Goal: Browse casually: Explore the website without a specific task or goal

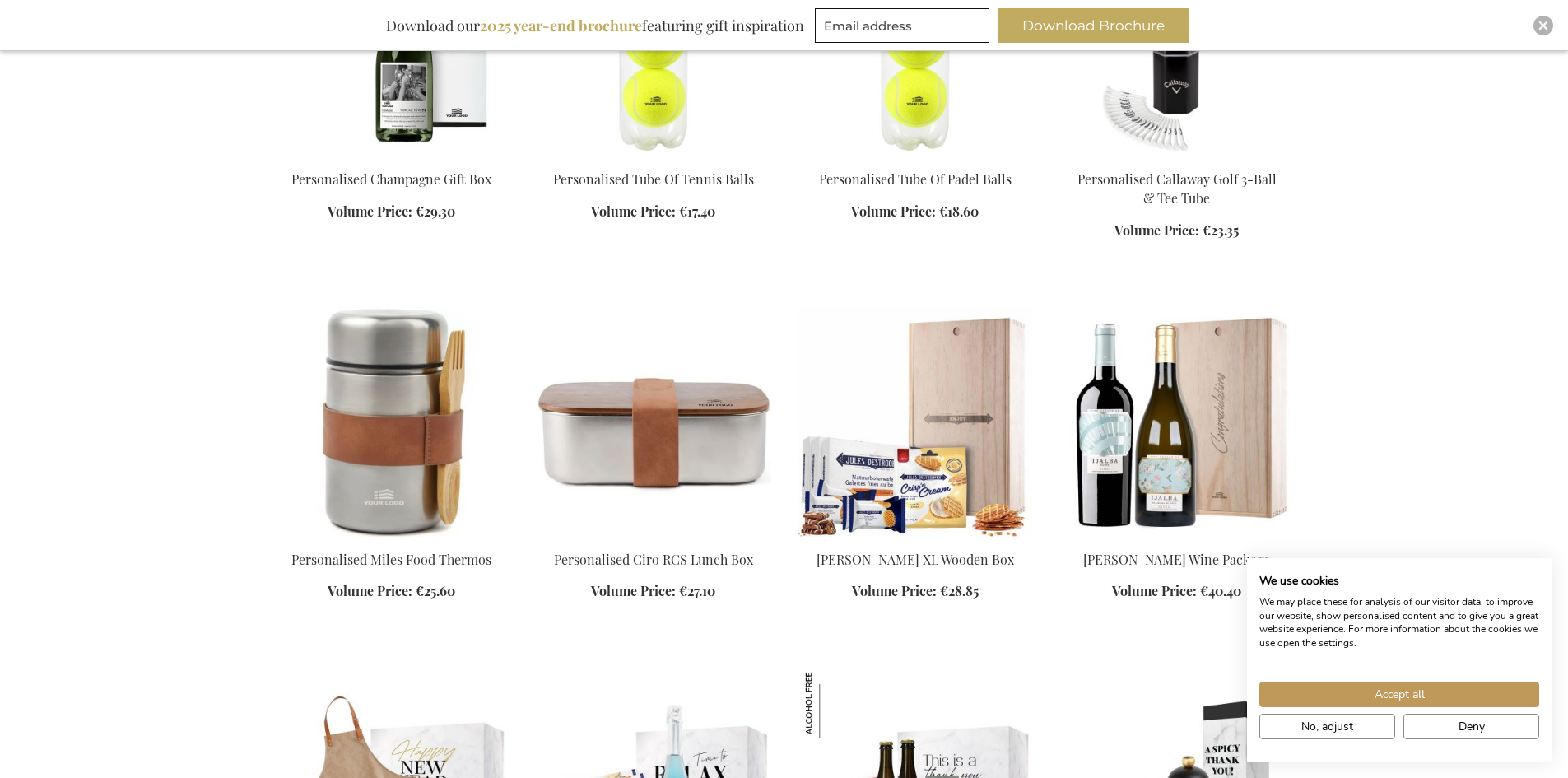
scroll to position [1564, 0]
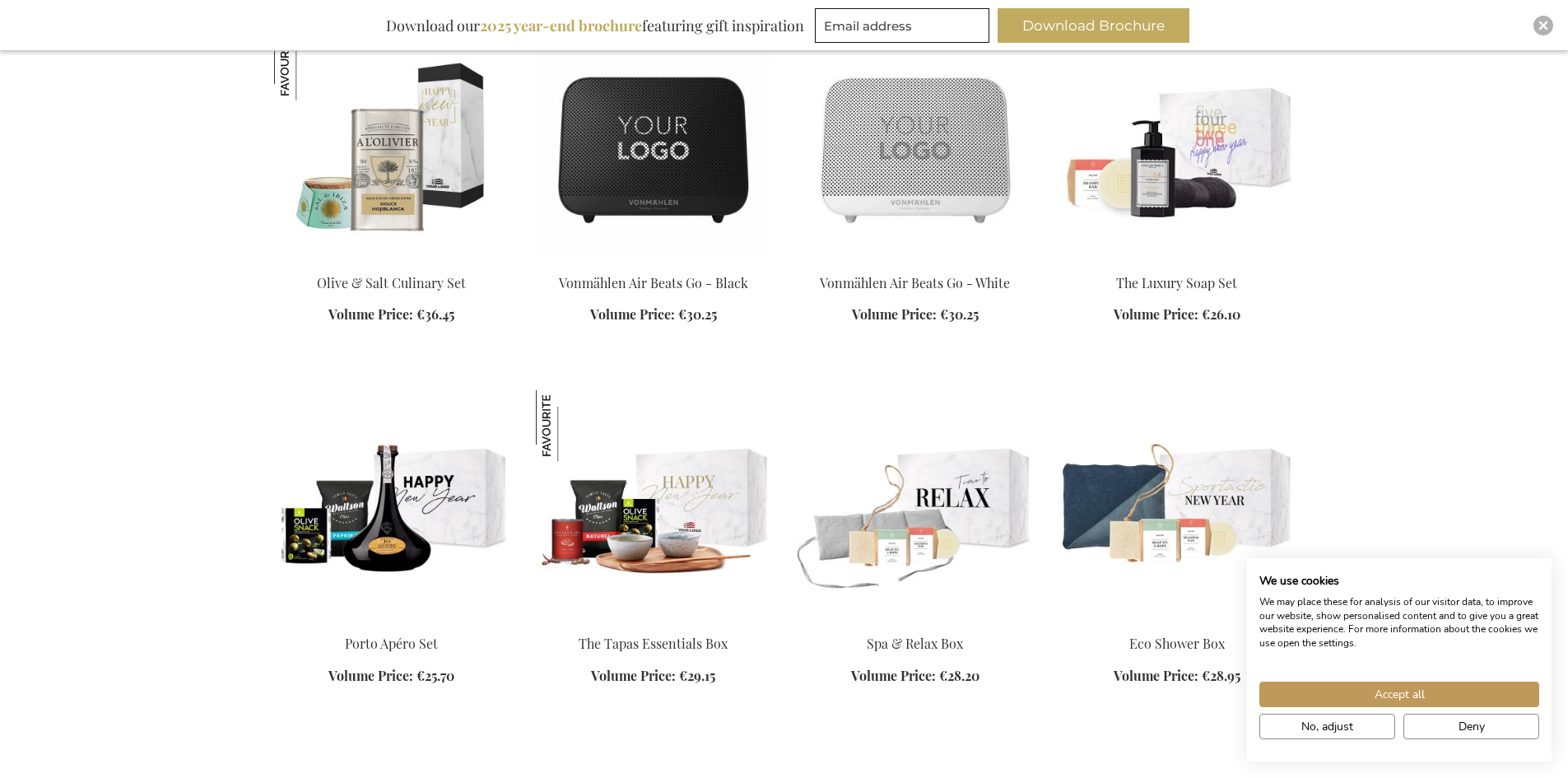
scroll to position [4857, 0]
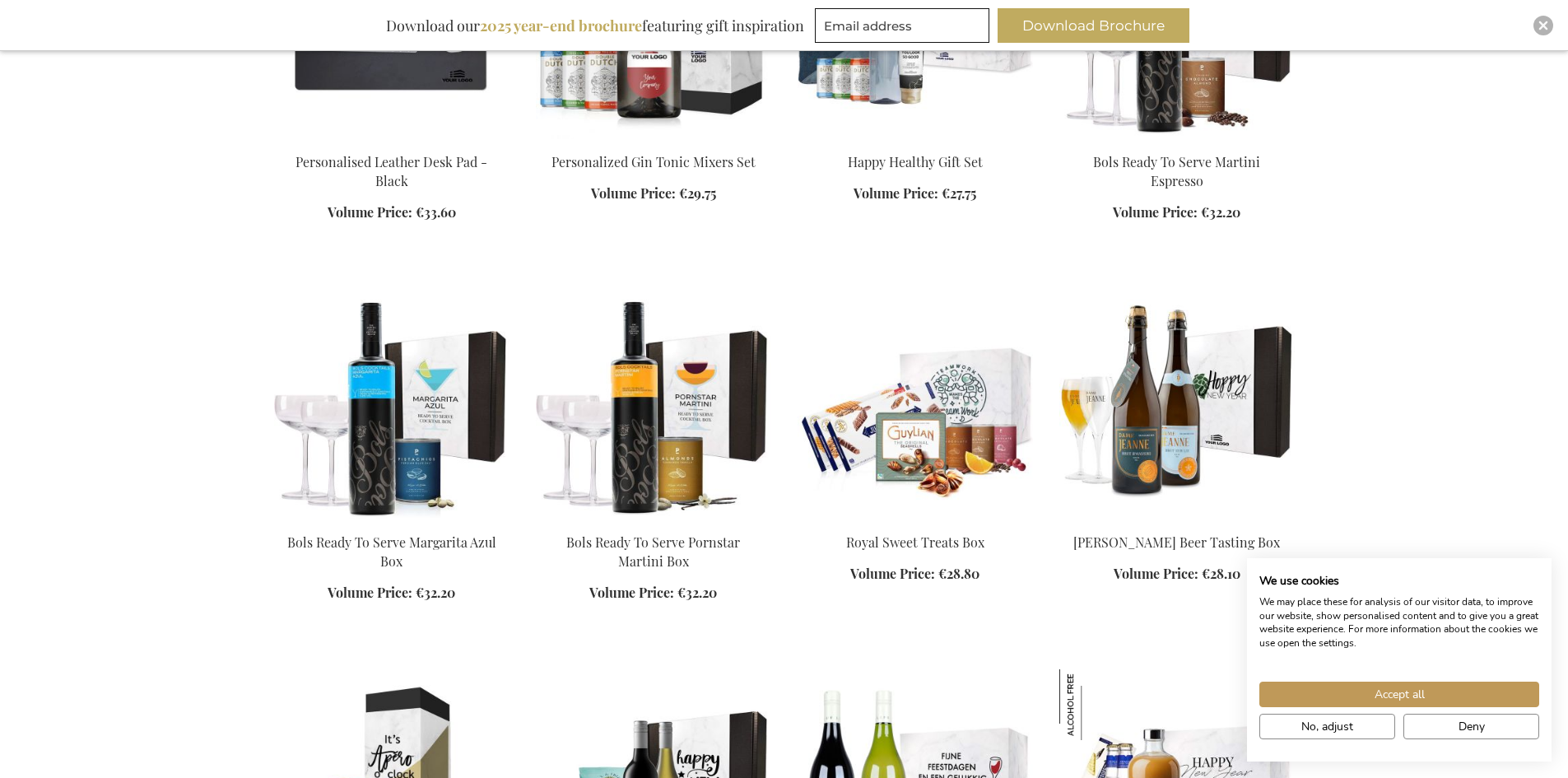
scroll to position [8974, 0]
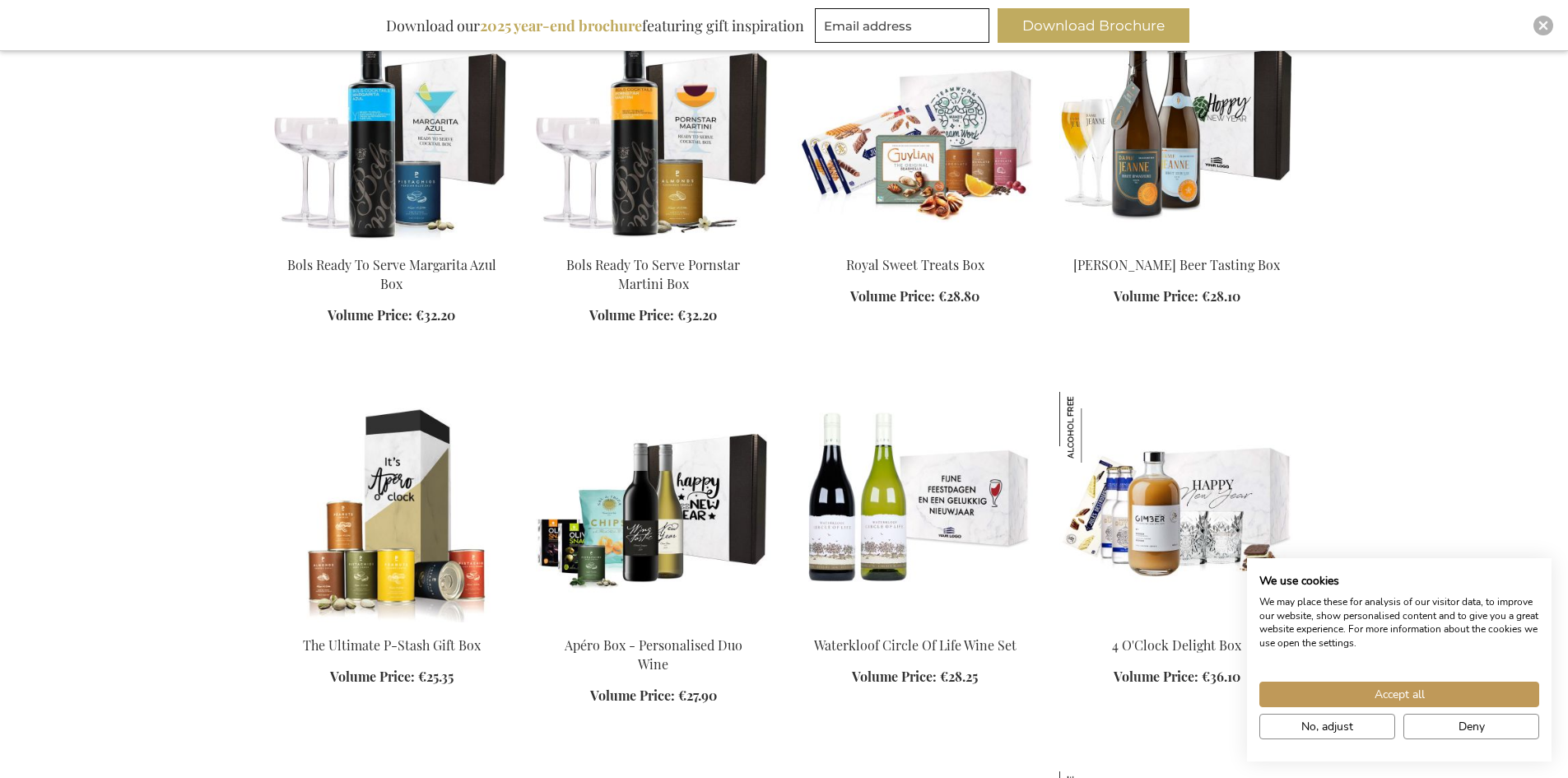
drag, startPoint x: 271, startPoint y: 377, endPoint x: 0, endPoint y: 313, distance: 278.5
drag, startPoint x: 0, startPoint y: 313, endPoint x: 104, endPoint y: 204, distance: 150.7
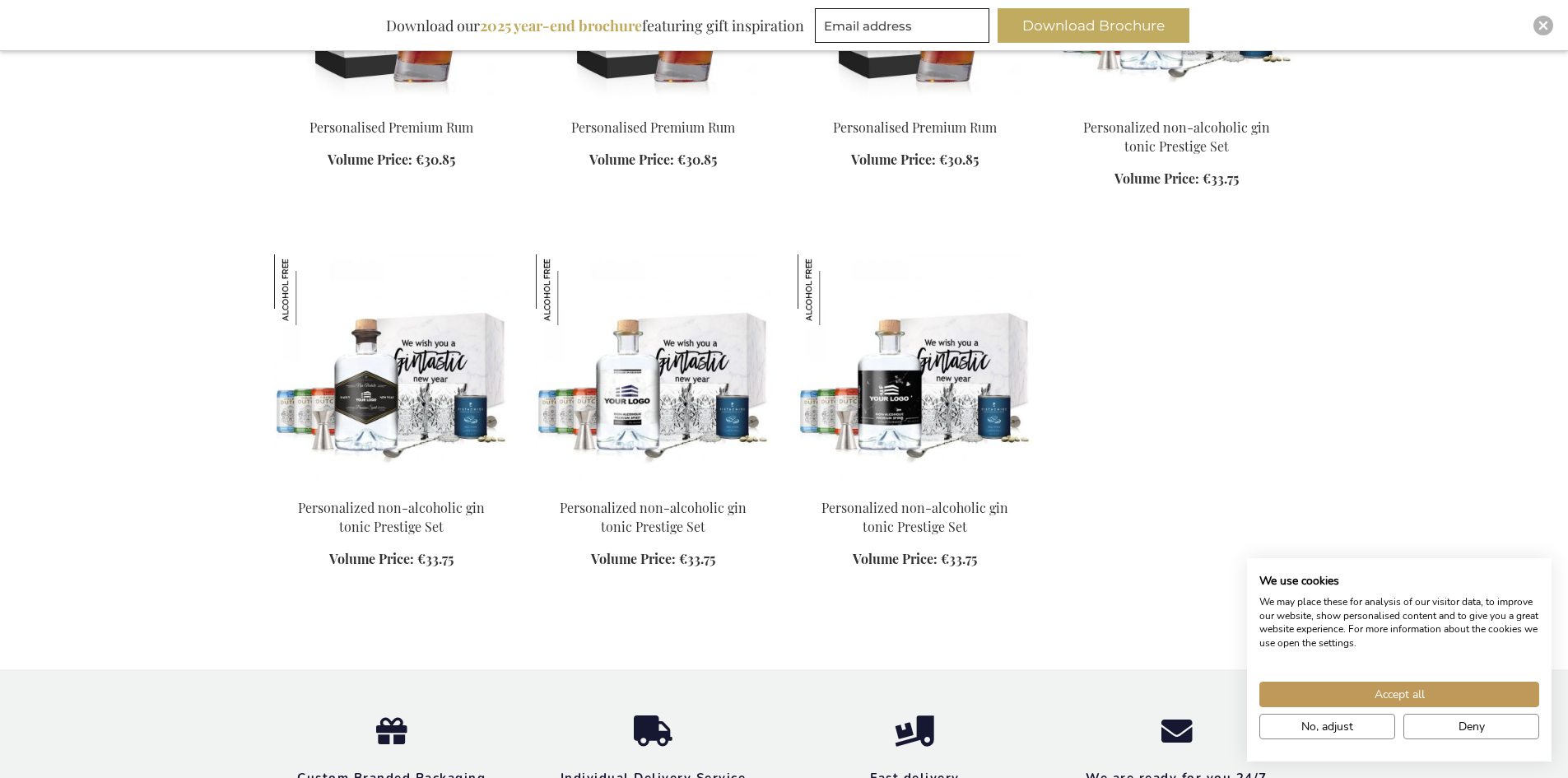
scroll to position [10247, 0]
